Goal: Task Accomplishment & Management: Manage account settings

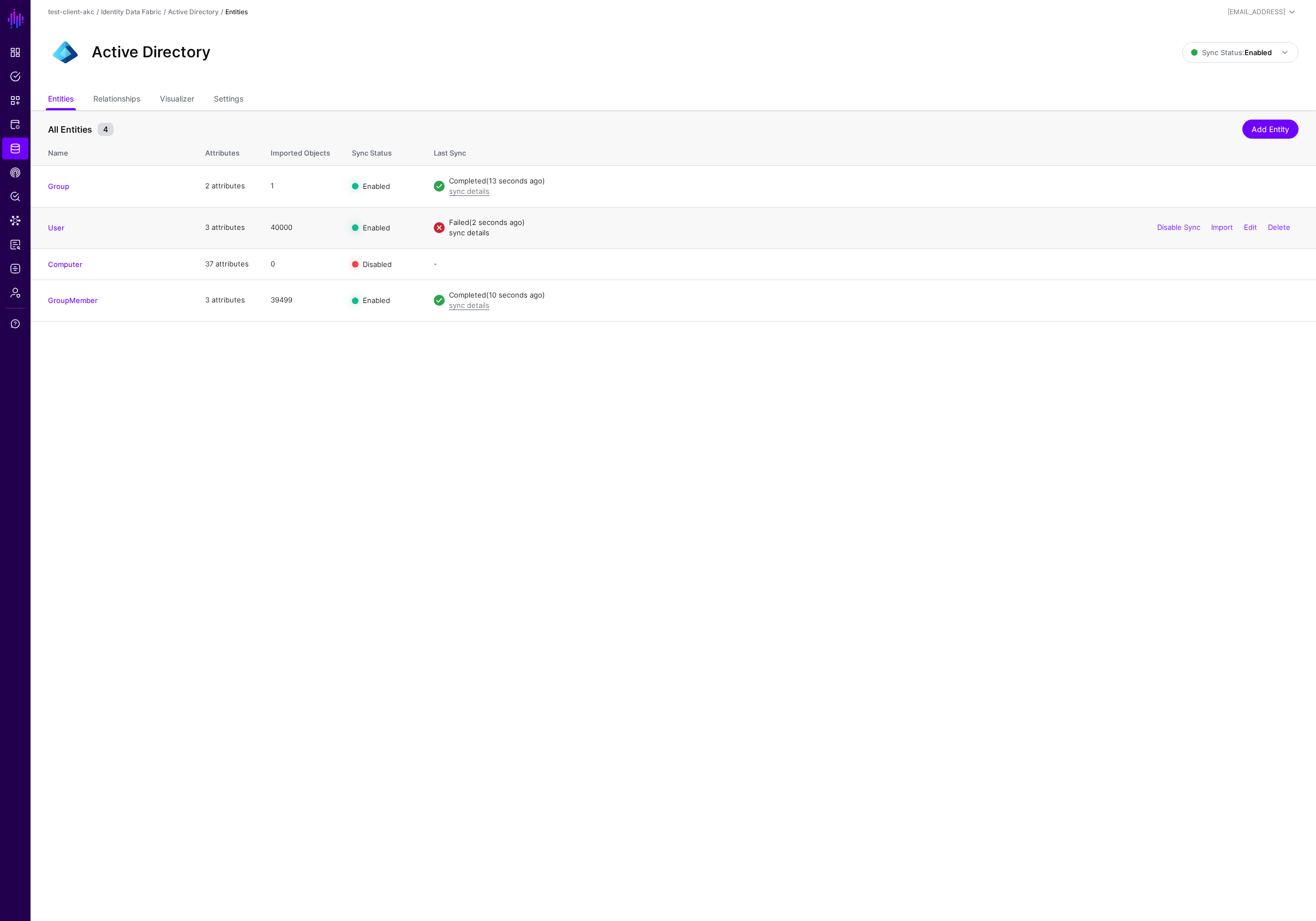
click at [480, 236] on link "sync details" at bounding box center [469, 232] width 40 height 8
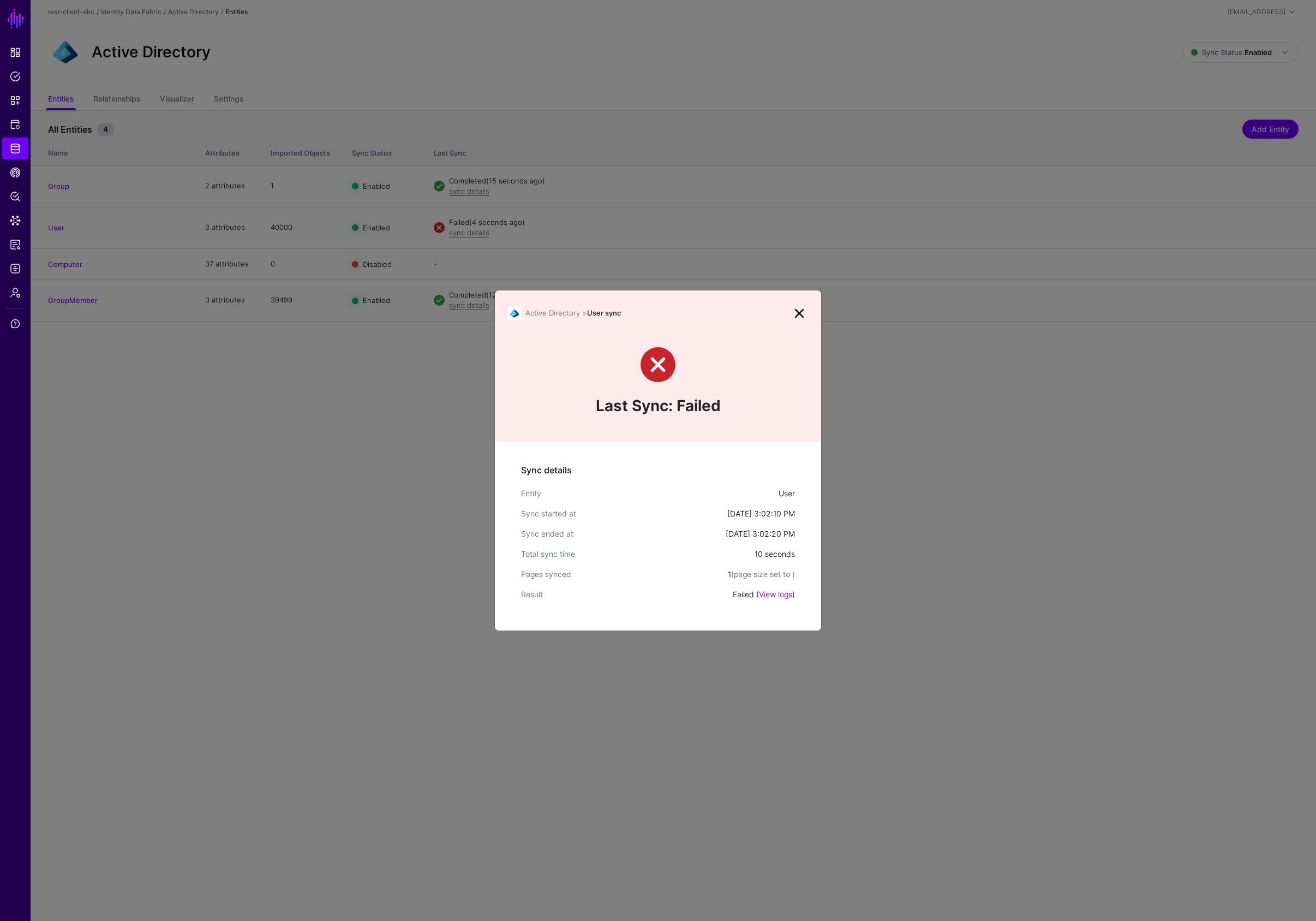
click at [788, 593] on link "View logs" at bounding box center [776, 594] width 34 height 9
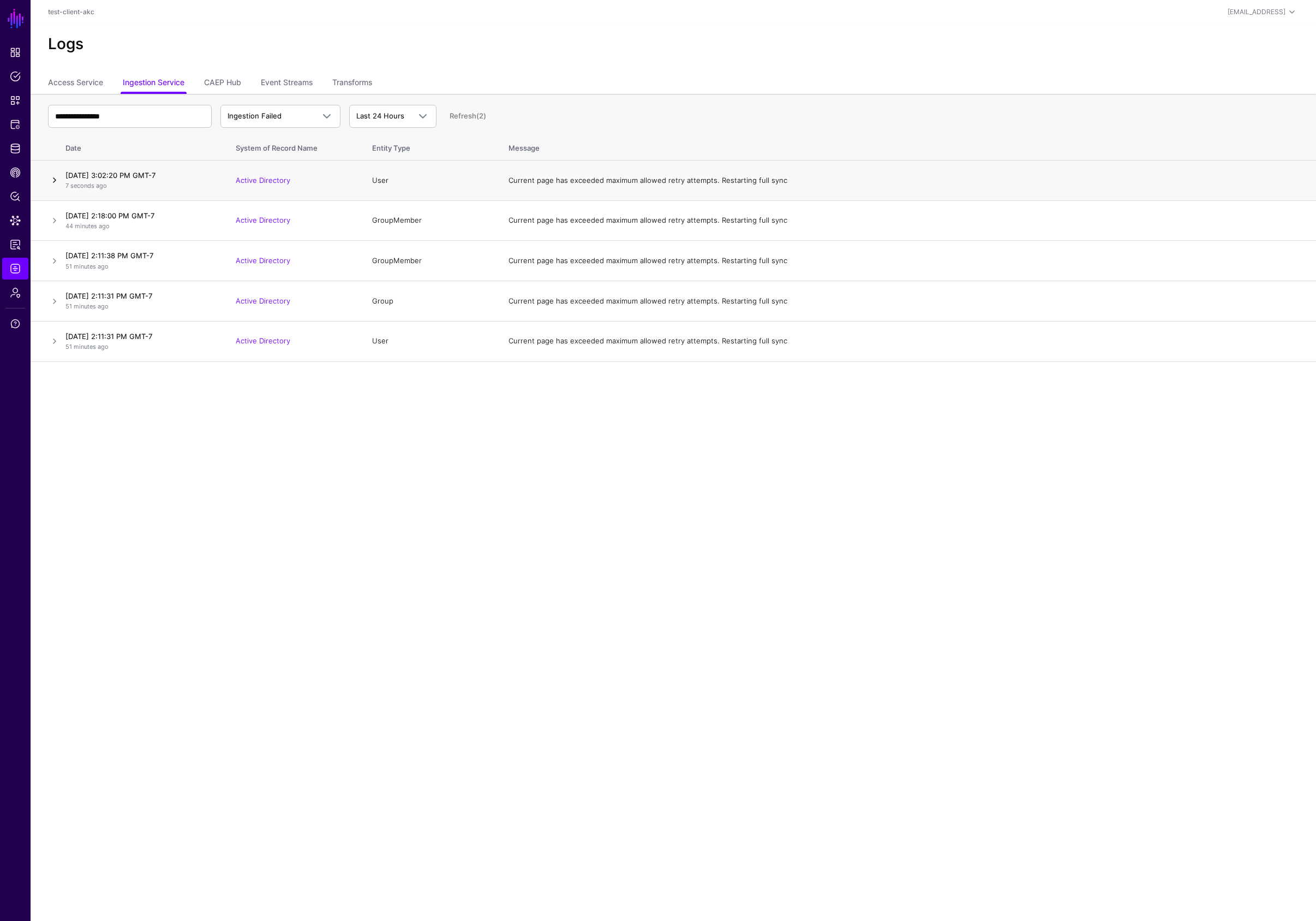
click at [55, 180] on link at bounding box center [54, 180] width 13 height 13
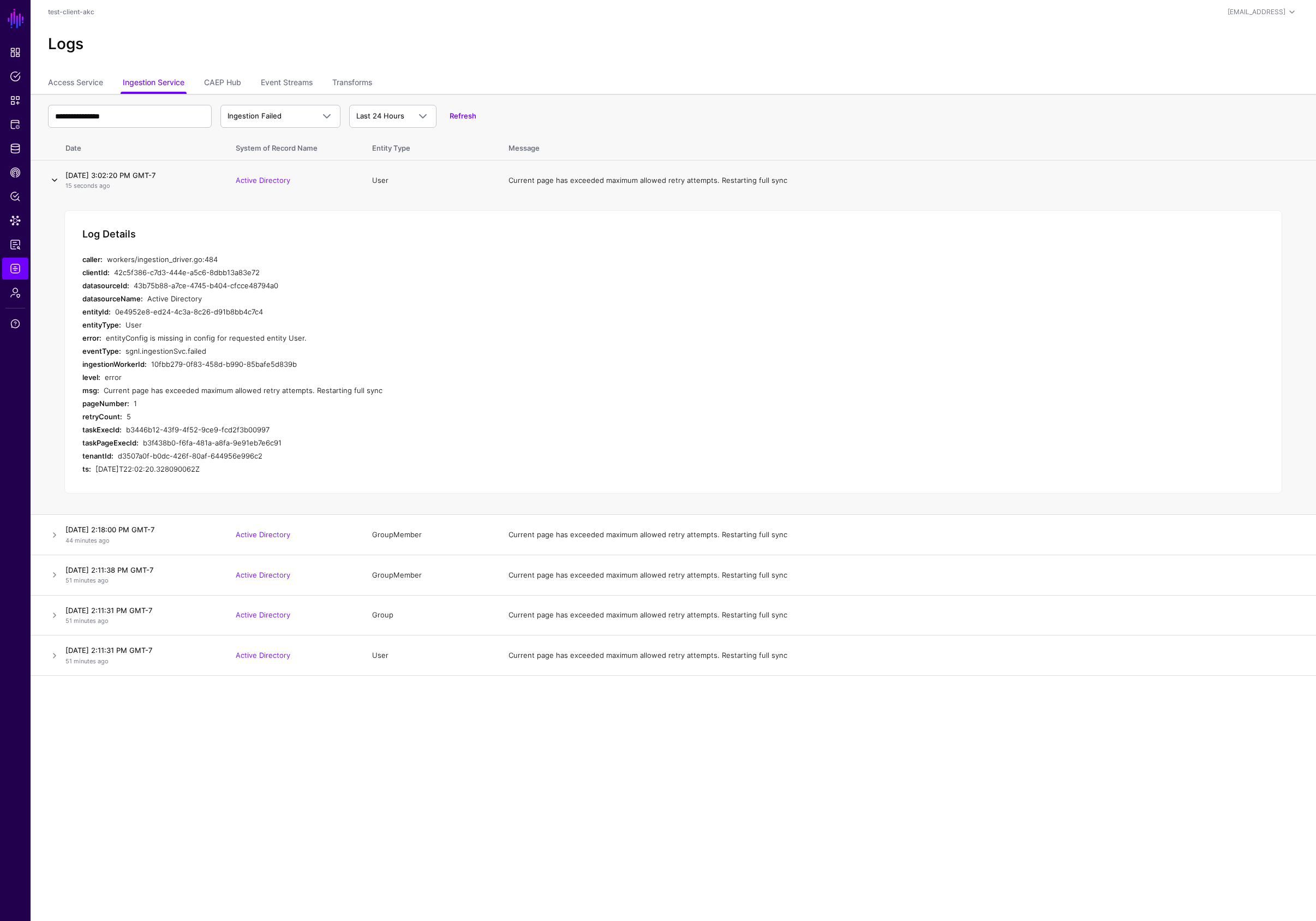
click at [52, 181] on link at bounding box center [54, 180] width 13 height 13
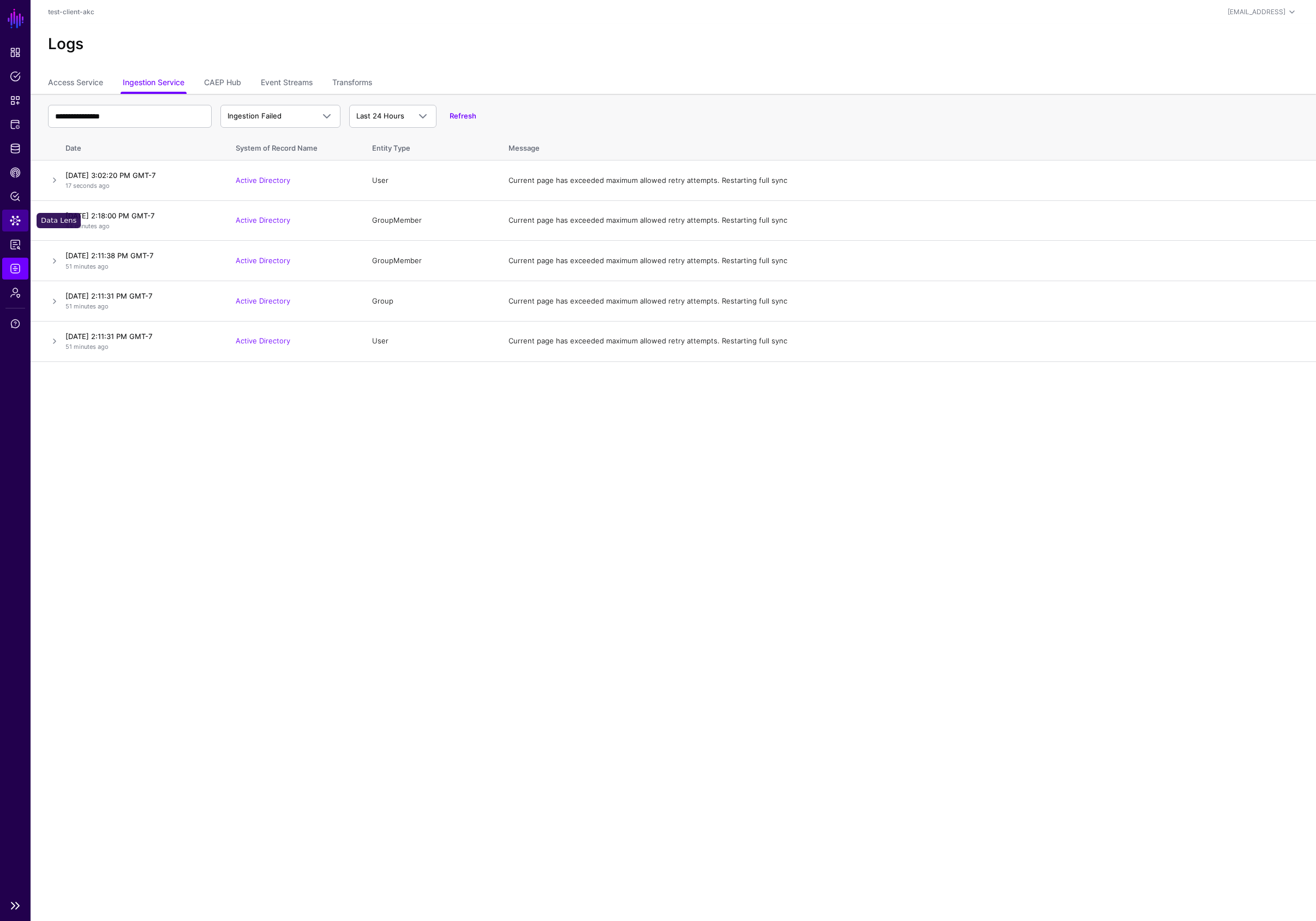
click at [15, 224] on span "Data Lens" at bounding box center [15, 221] width 11 height 11
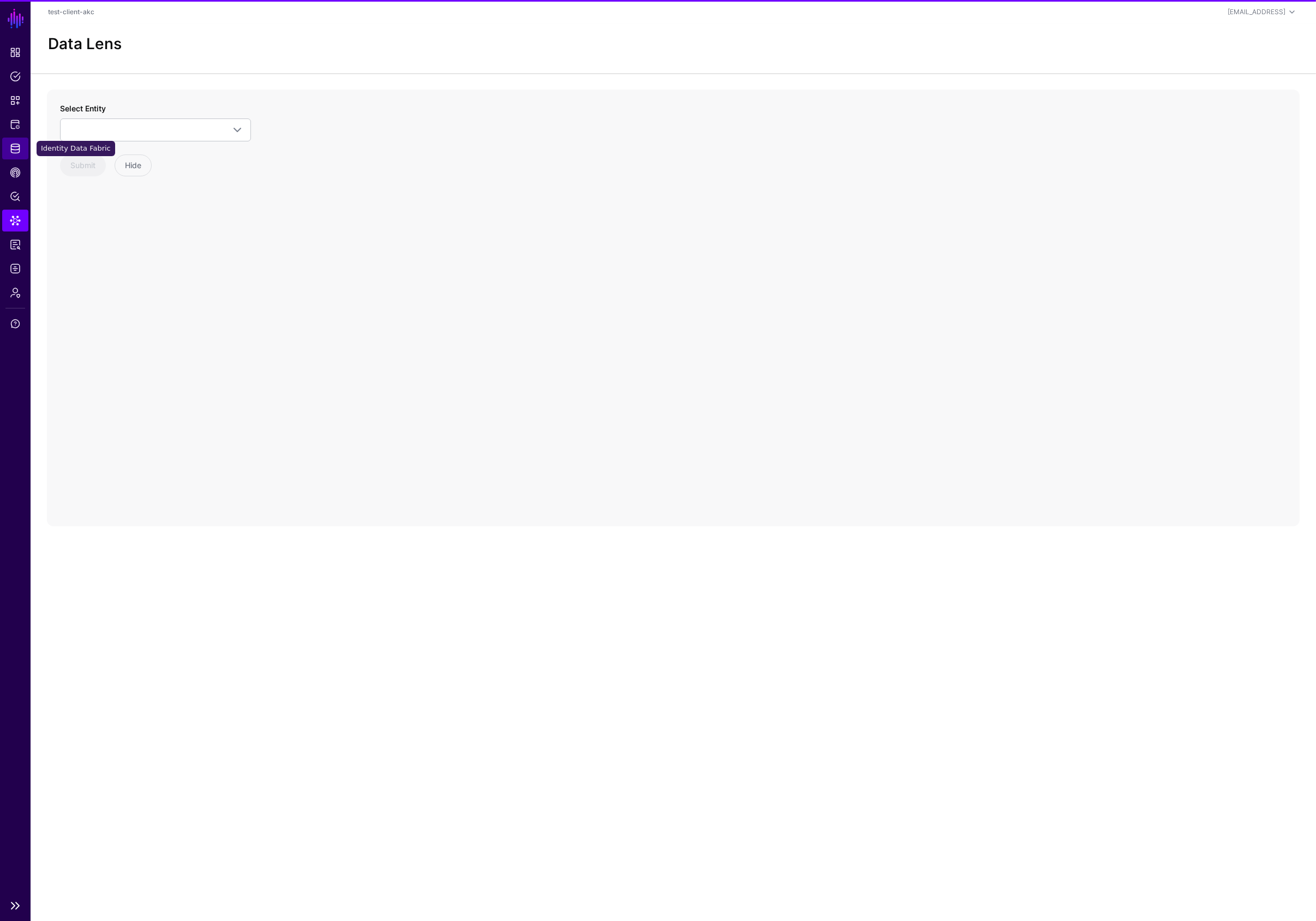
click at [15, 143] on span "Identity Data Fabric" at bounding box center [15, 149] width 11 height 11
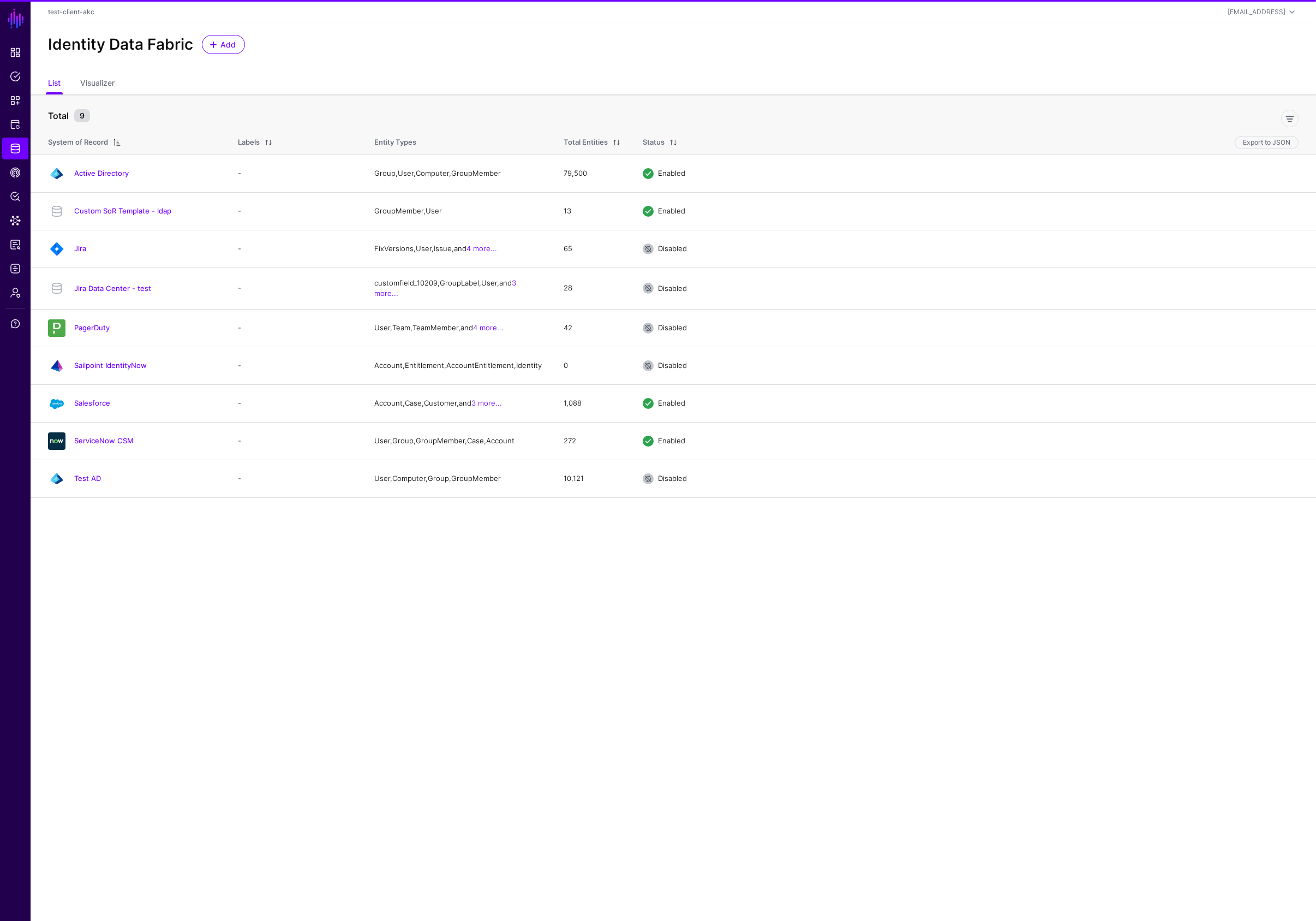
click at [100, 174] on link "Active Directory" at bounding box center [101, 172] width 54 height 8
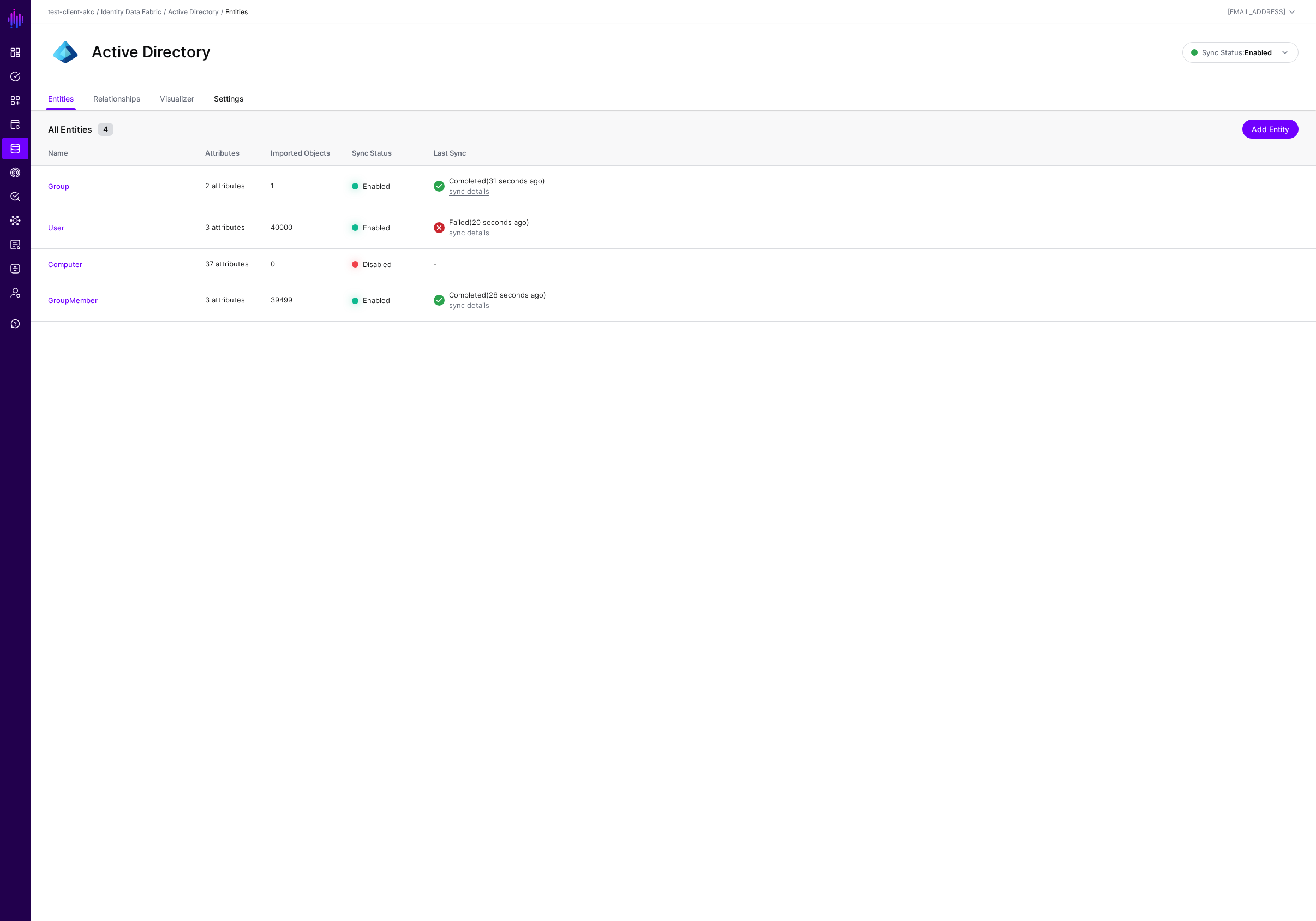
click at [229, 102] on link "Settings" at bounding box center [228, 100] width 29 height 21
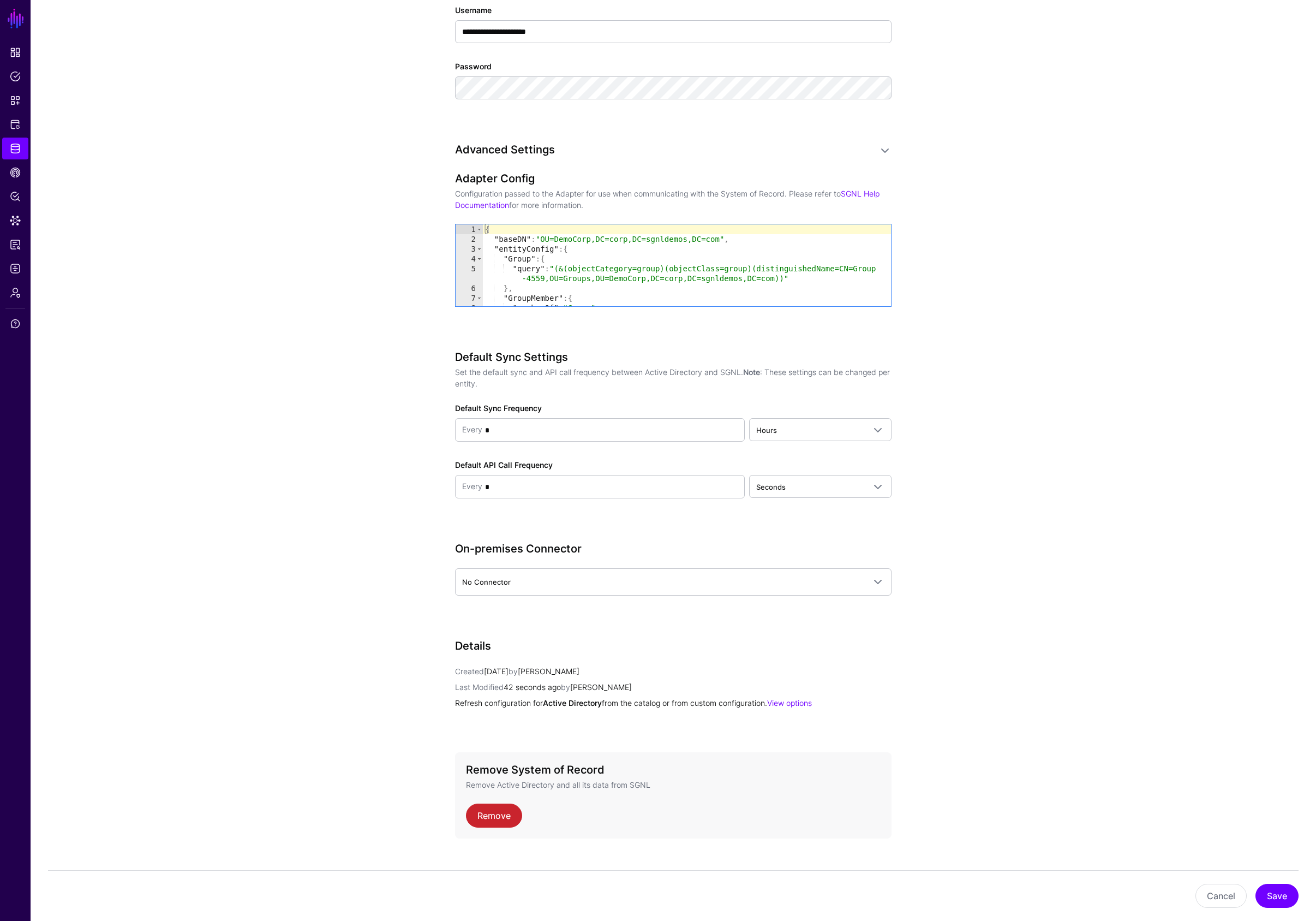
scroll to position [771, 0]
type textarea "**********"
click at [554, 269] on div "{ "baseDN" : "OU=DemoCorp,DC=corp,DC=sgnldemos,DC=com" , "entityConfig" : { "Gr…" at bounding box center [688, 282] width 408 height 111
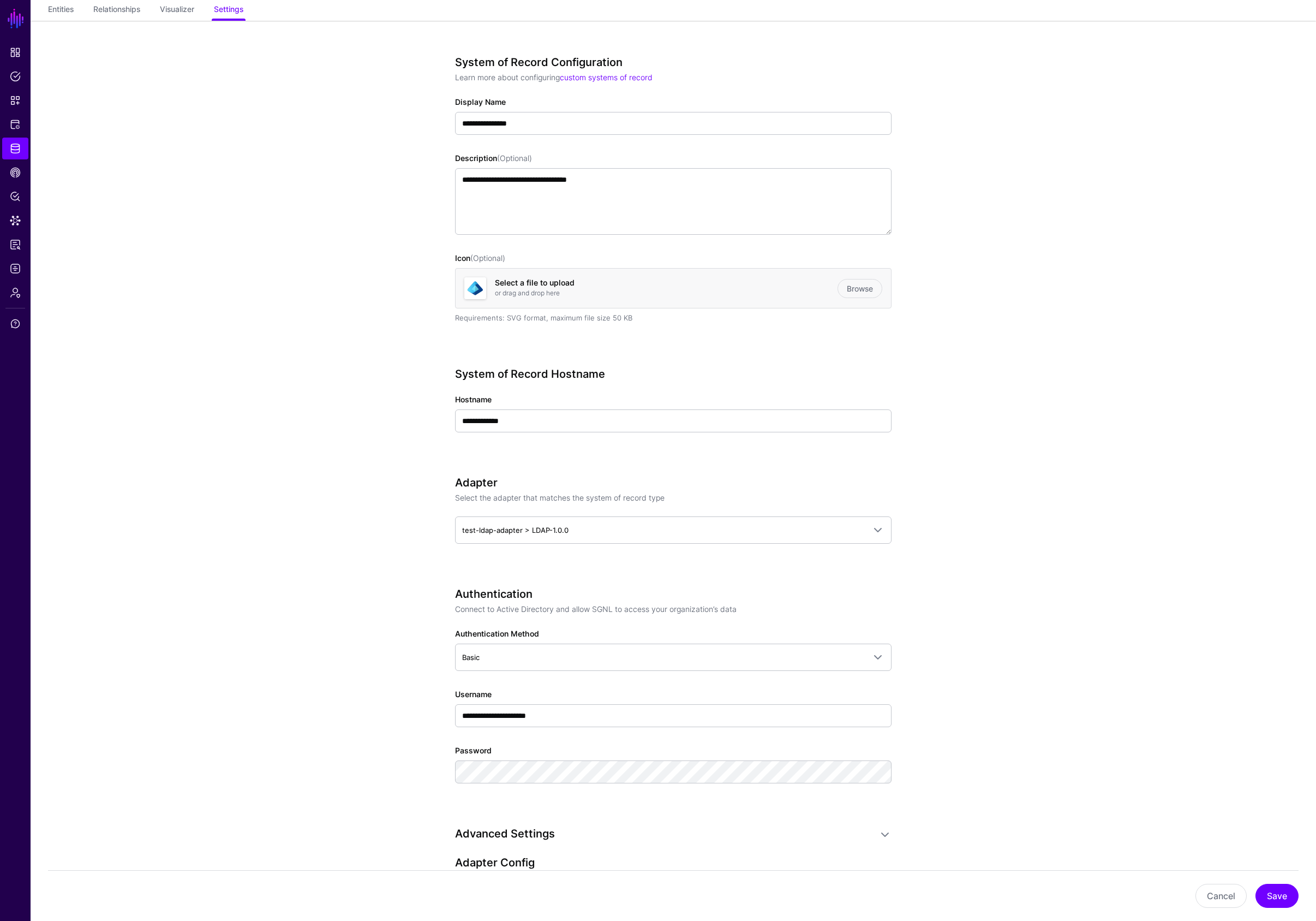
scroll to position [0, 0]
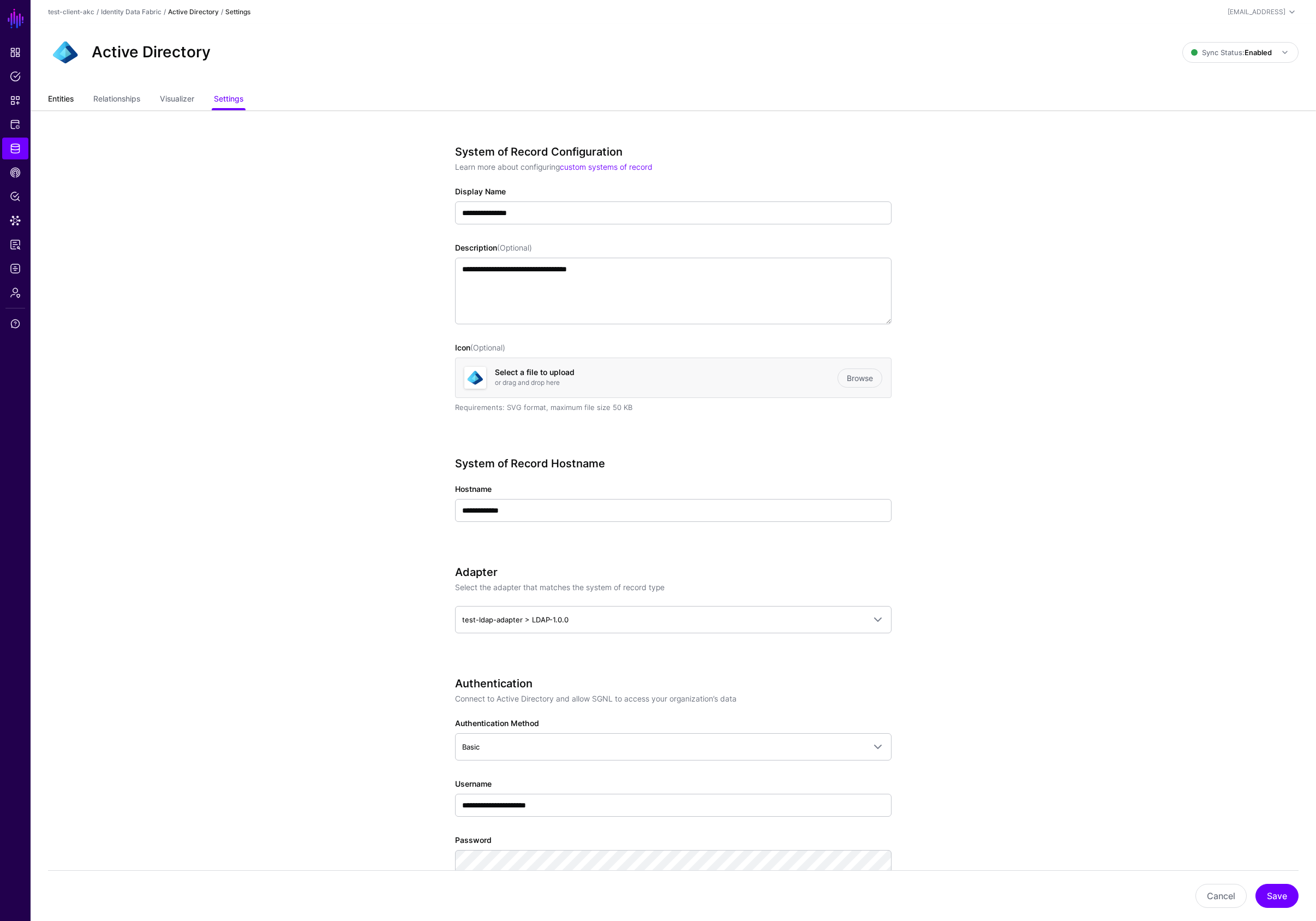
click at [59, 90] on link "Entities" at bounding box center [60, 100] width 25 height 21
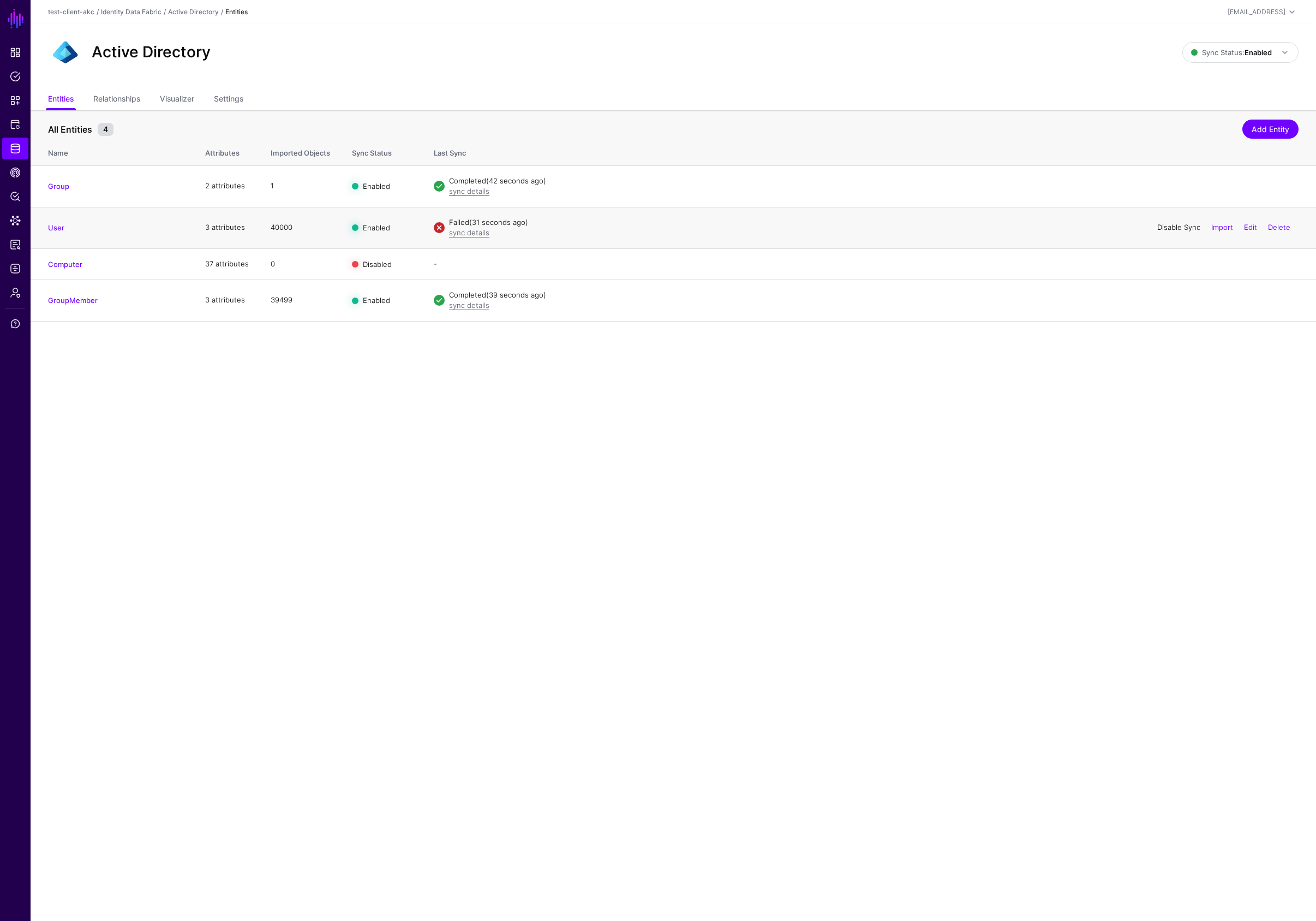
click at [1169, 227] on link "Disable Sync" at bounding box center [1179, 227] width 43 height 8
click at [17, 219] on span "Data Lens" at bounding box center [15, 221] width 11 height 11
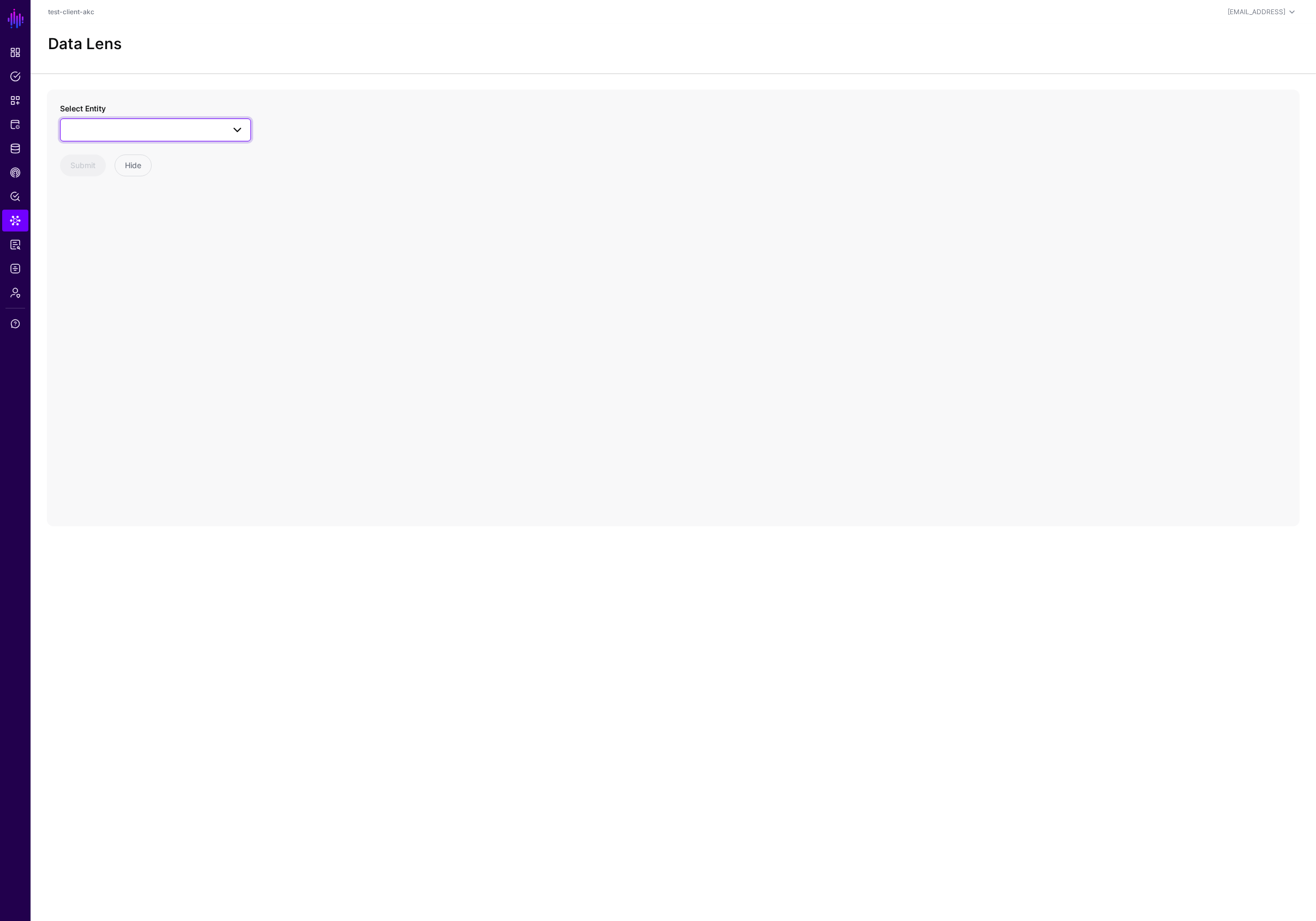
click at [90, 127] on span at bounding box center [155, 130] width 177 height 13
click at [117, 268] on span "GroupMember" at bounding box center [104, 266] width 50 height 8
click at [14, 75] on span "Policies" at bounding box center [15, 77] width 11 height 11
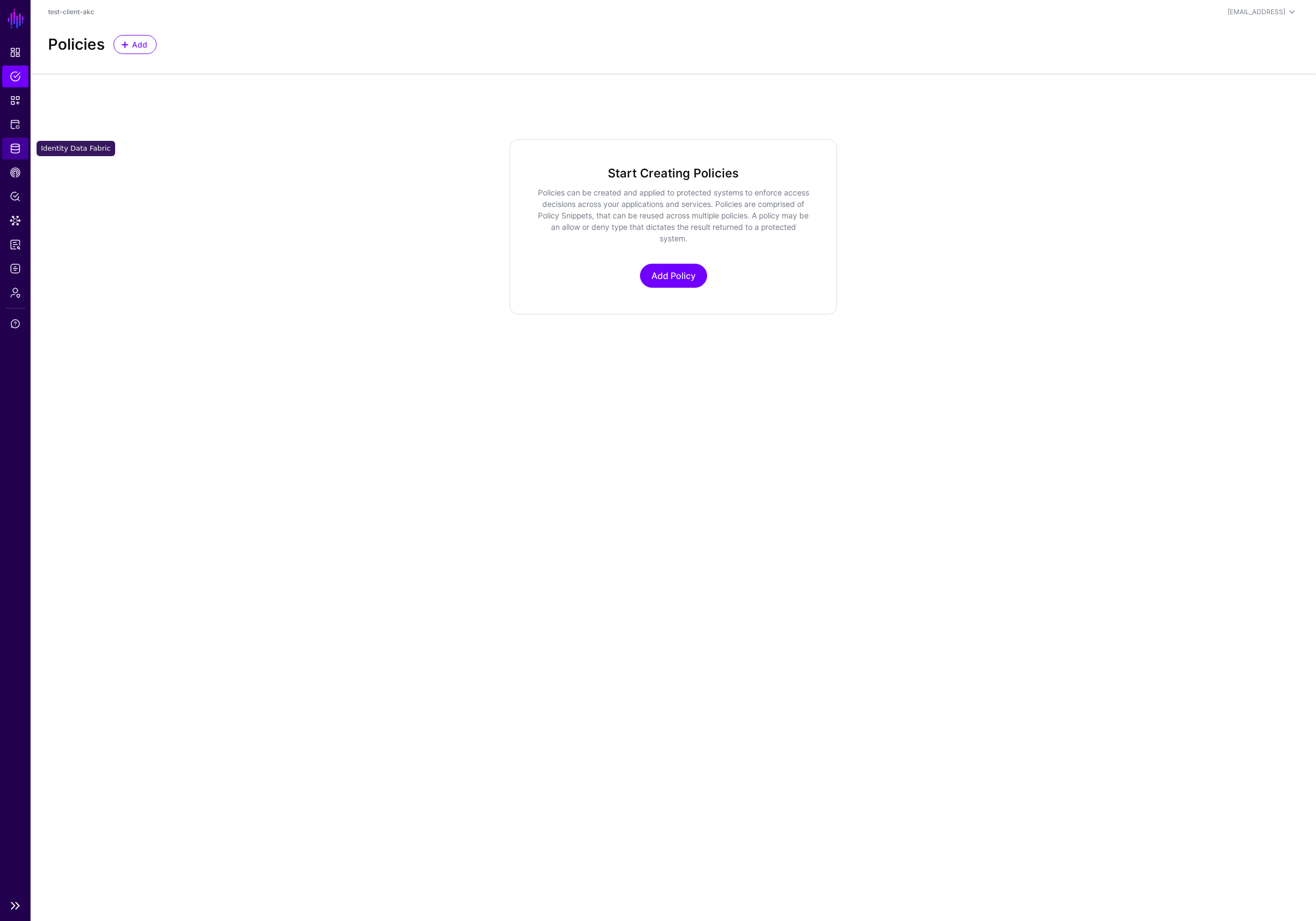
click at [17, 149] on span "Identity Data Fabric" at bounding box center [15, 149] width 11 height 11
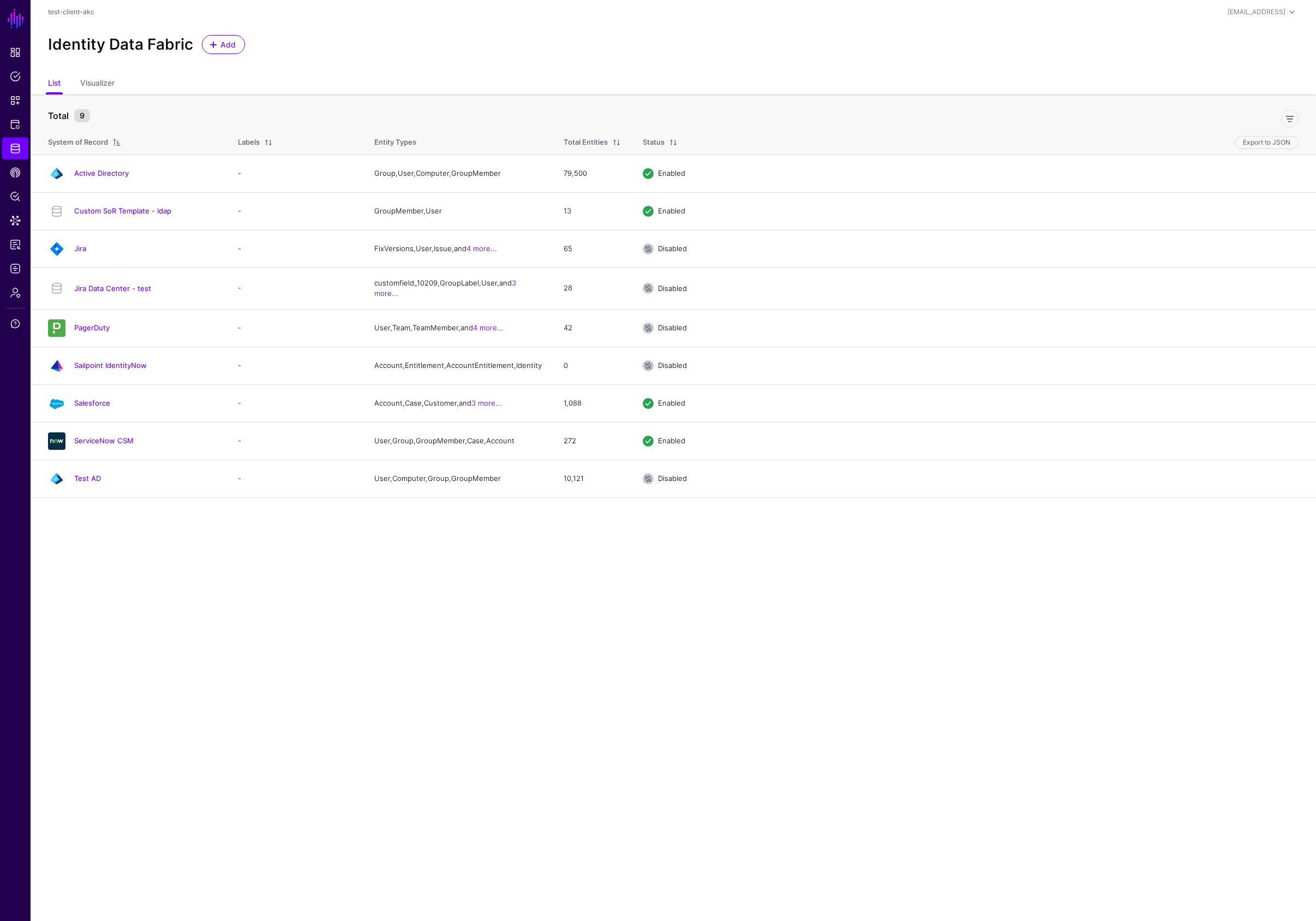
click at [119, 173] on link "Active Directory" at bounding box center [101, 172] width 54 height 8
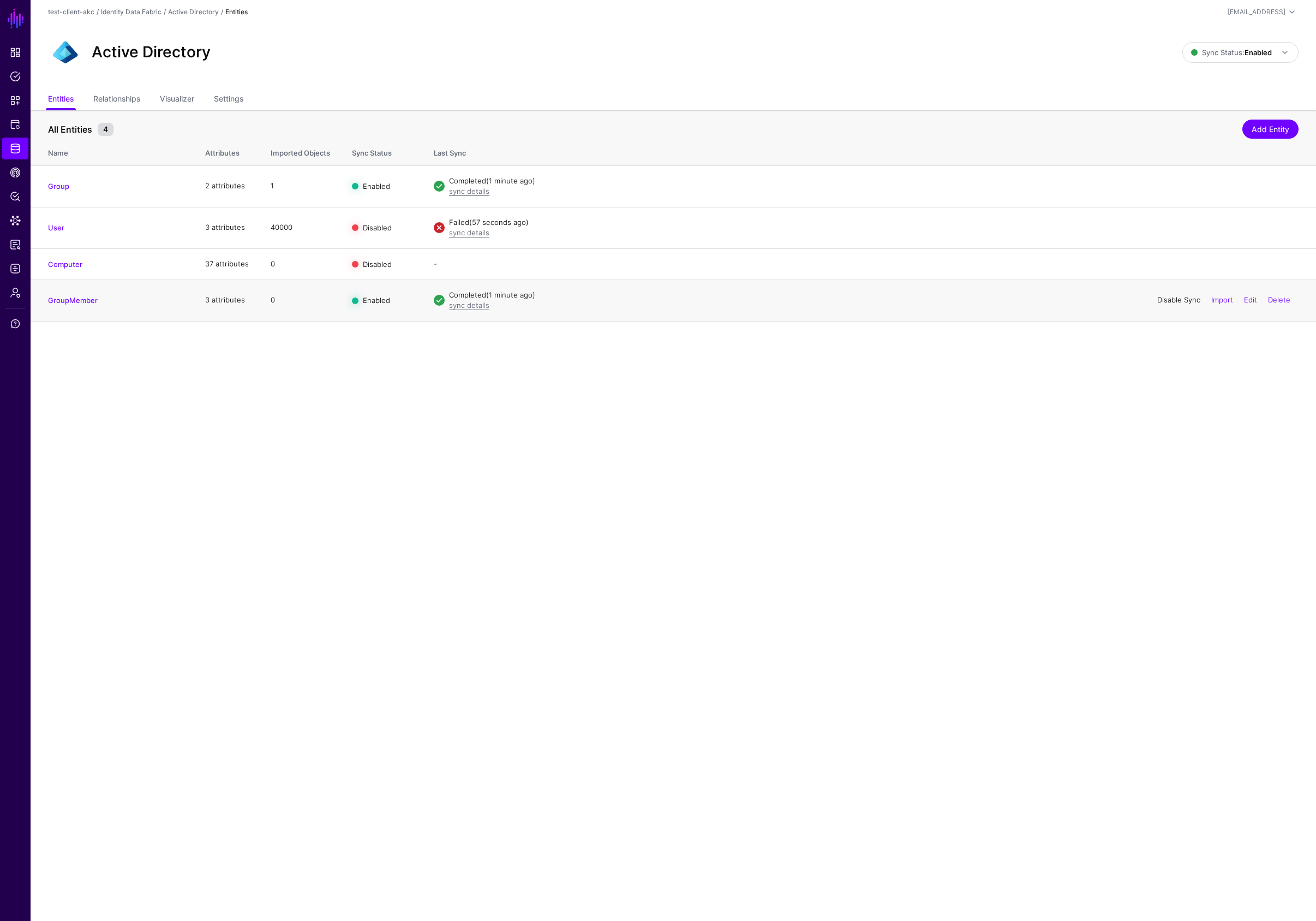
click at [1175, 302] on link "Disable Sync" at bounding box center [1179, 299] width 43 height 8
click at [1169, 184] on link "Disable Sync" at bounding box center [1179, 185] width 43 height 8
